Goal: Navigation & Orientation: Find specific page/section

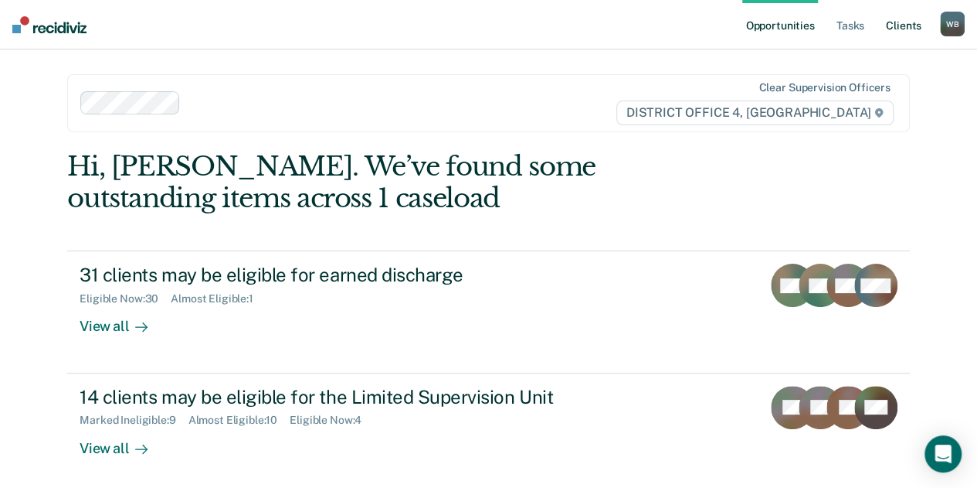
click at [916, 25] on link "Client s" at bounding box center [904, 24] width 42 height 49
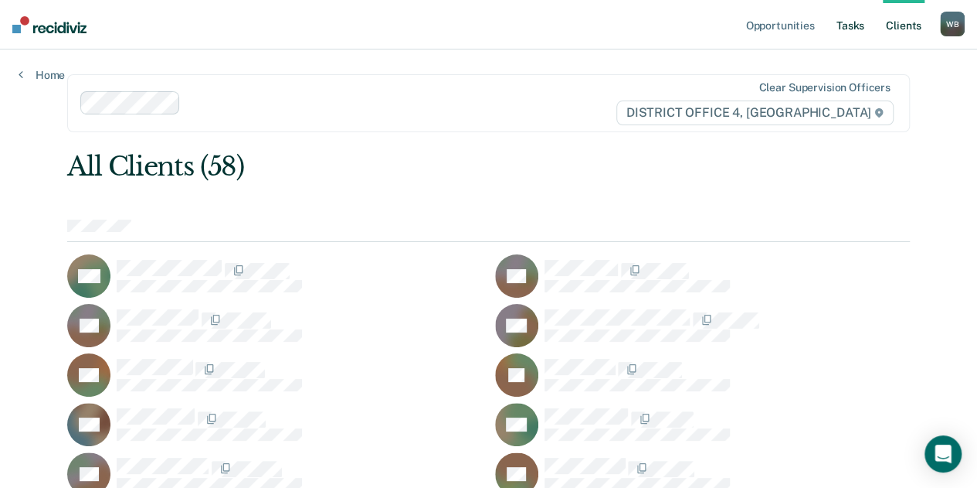
click at [855, 19] on link "Tasks" at bounding box center [851, 24] width 34 height 49
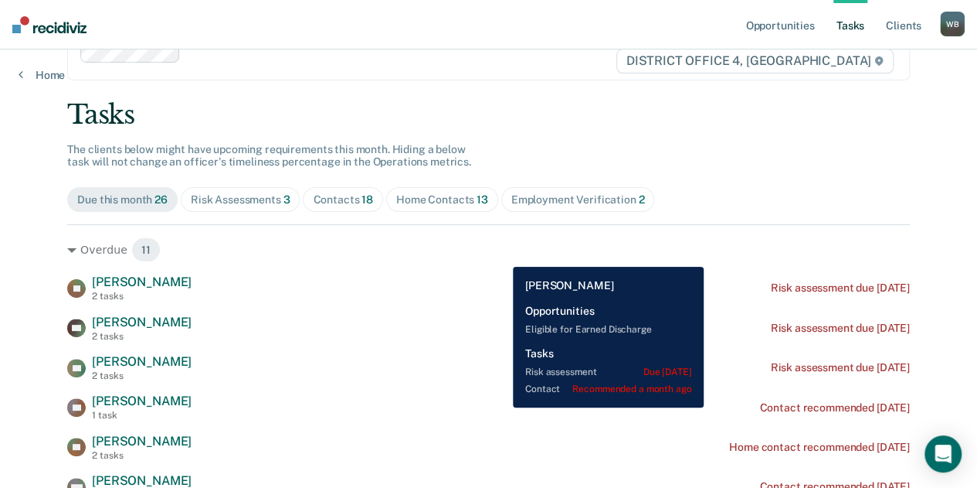
scroll to position [53, 0]
